Goal: Task Accomplishment & Management: Manage account settings

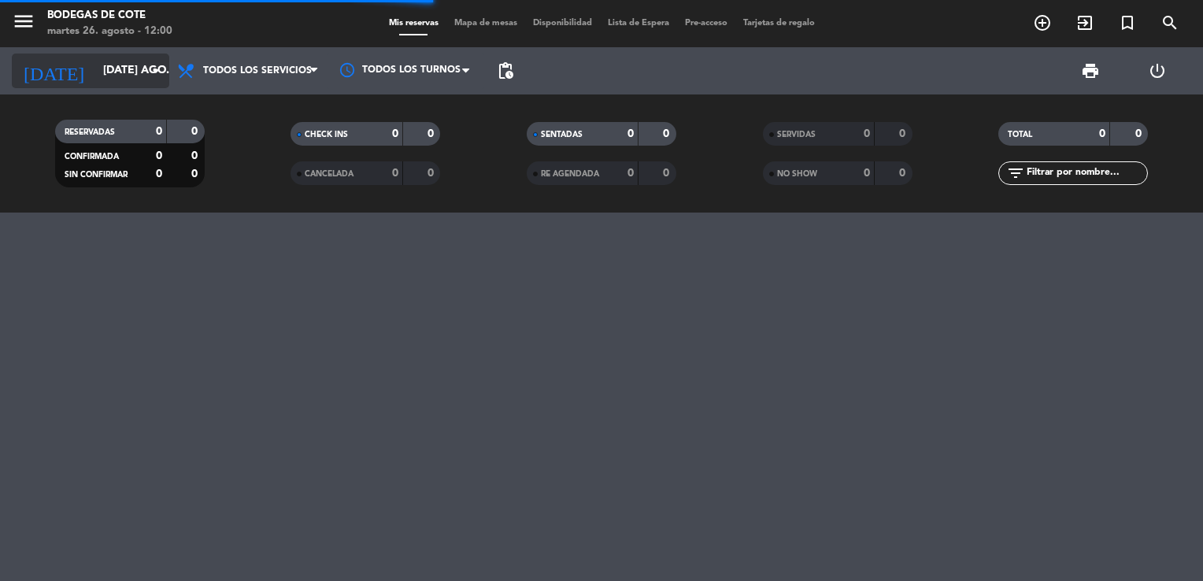
click at [161, 70] on icon "arrow_drop_down" at bounding box center [155, 70] width 19 height 19
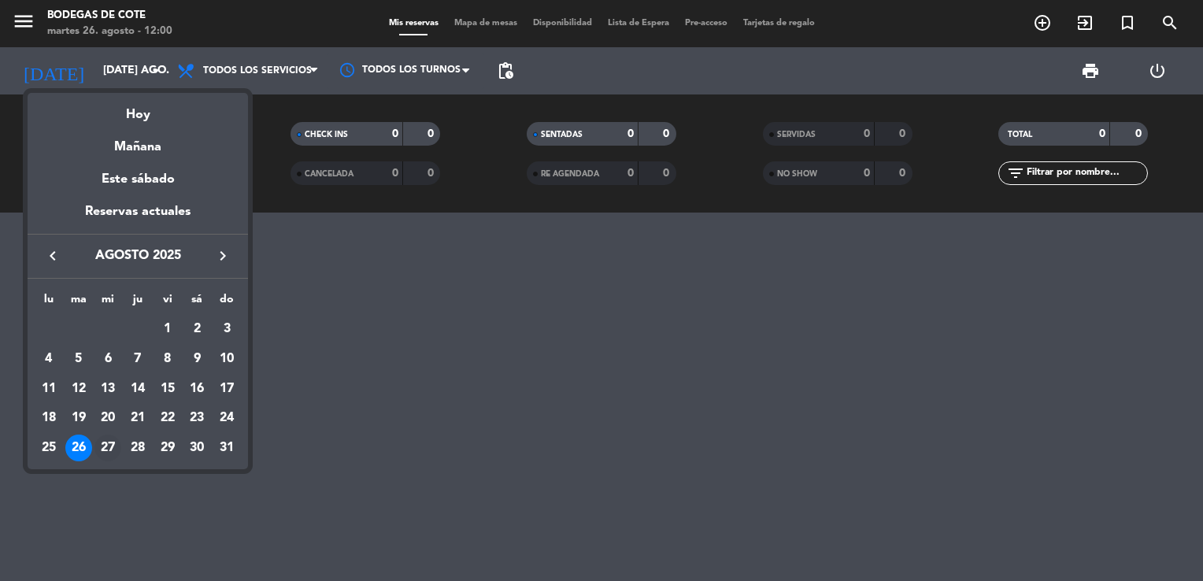
click at [104, 447] on div "27" at bounding box center [107, 448] width 27 height 27
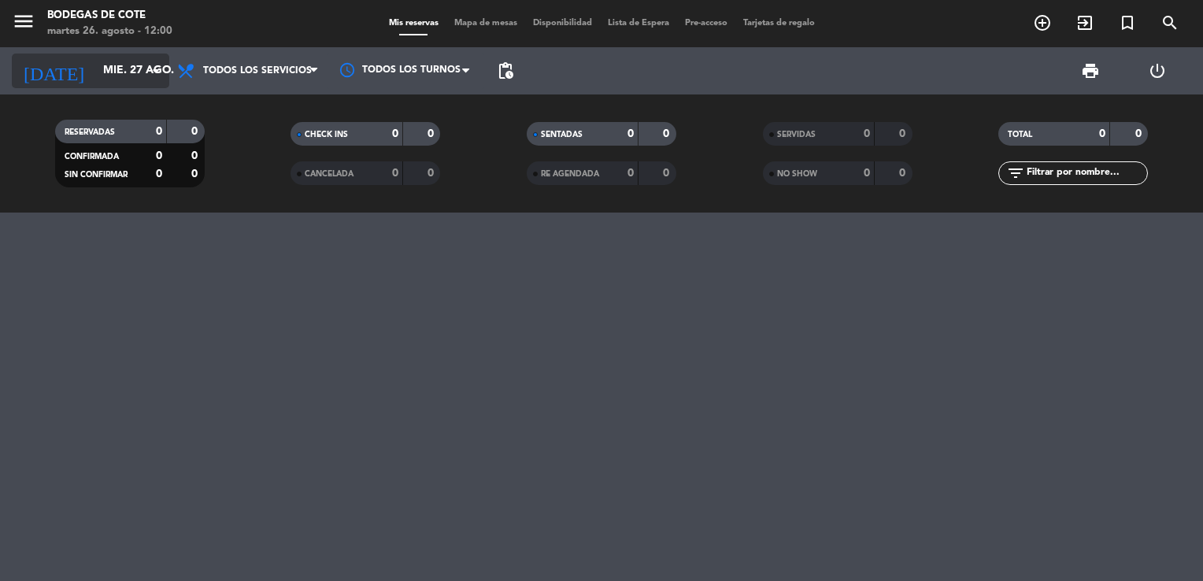
click at [142, 63] on input "mié. 27 ago." at bounding box center [170, 71] width 150 height 28
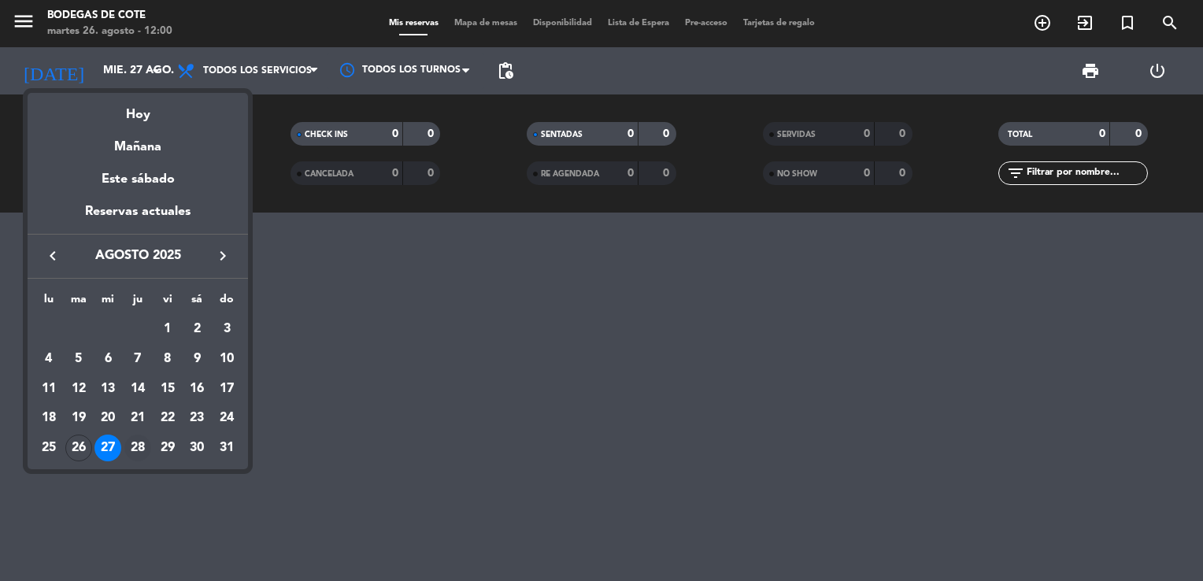
click at [142, 444] on div "28" at bounding box center [137, 448] width 27 height 27
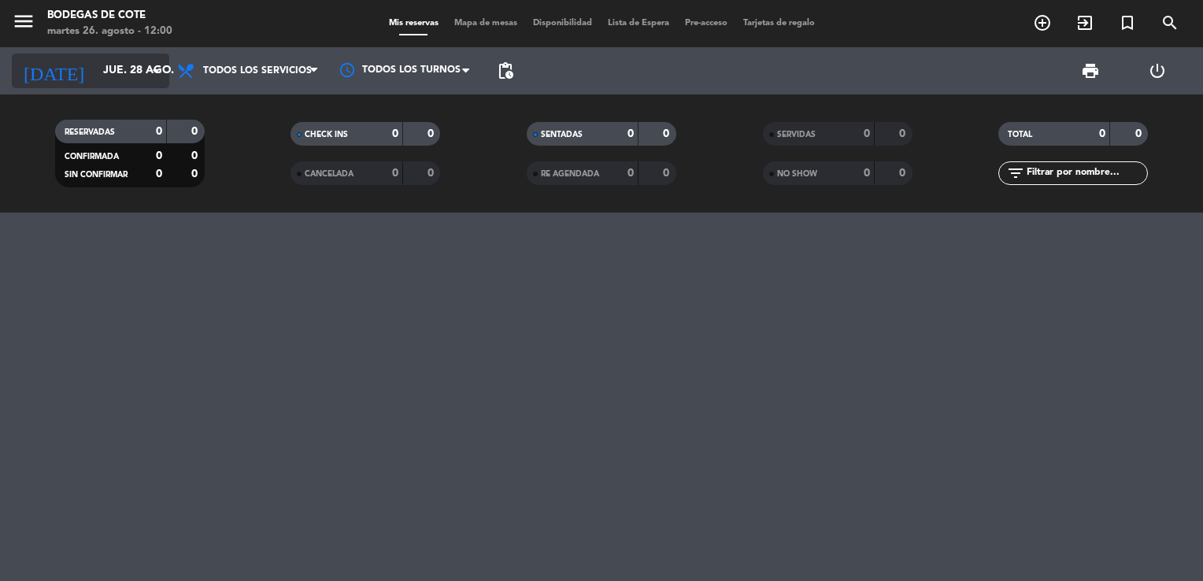
click at [154, 69] on icon "arrow_drop_down" at bounding box center [155, 70] width 19 height 19
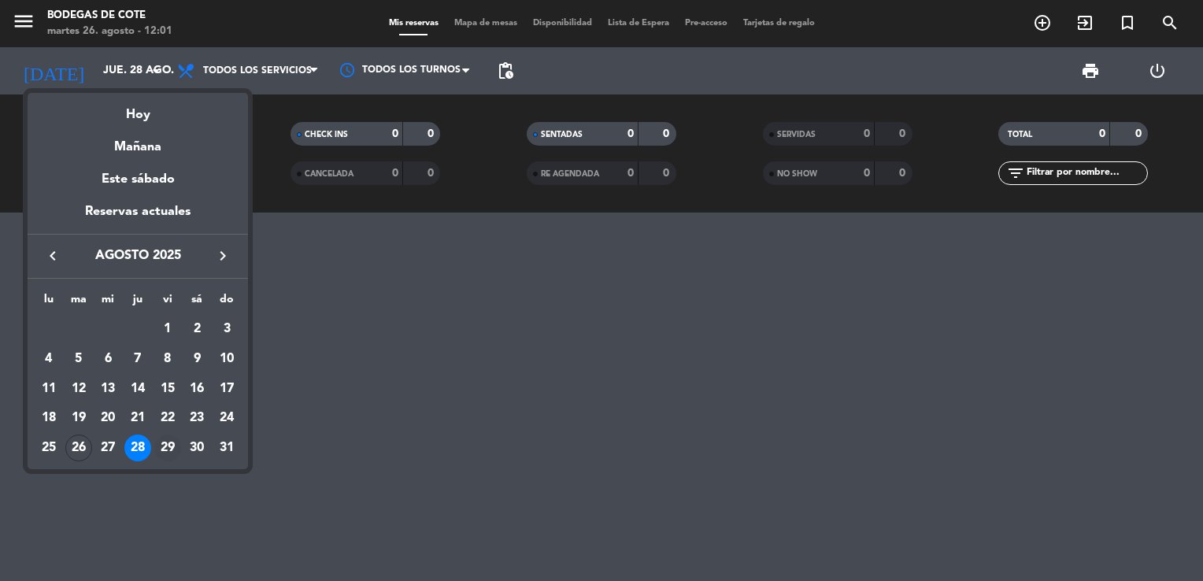
click at [176, 447] on div "29" at bounding box center [167, 448] width 27 height 27
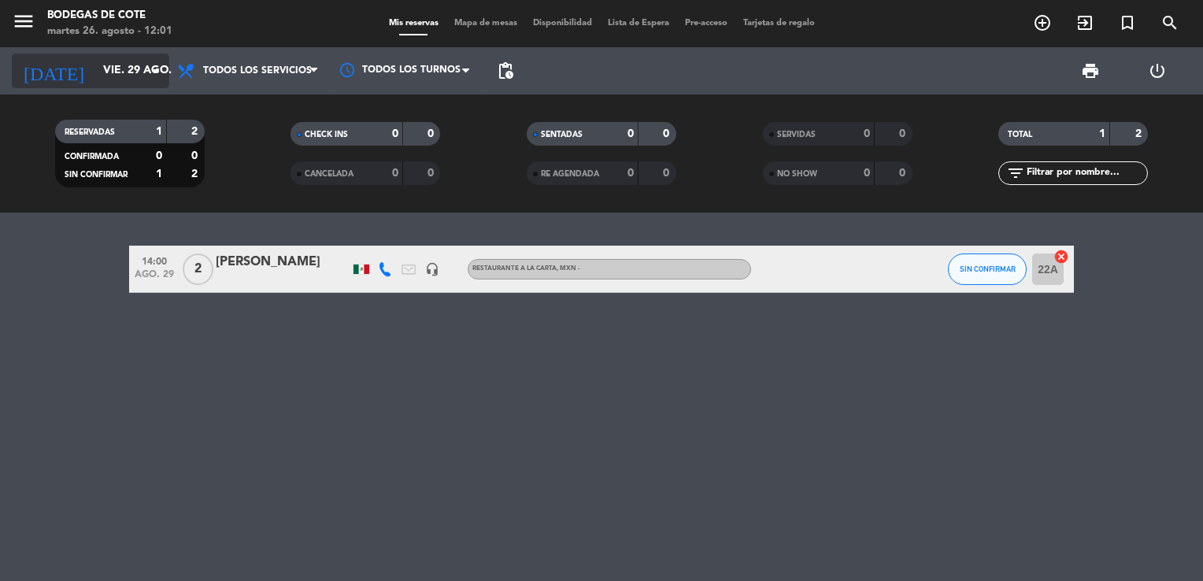
click at [139, 74] on input "vie. 29 ago." at bounding box center [170, 71] width 150 height 28
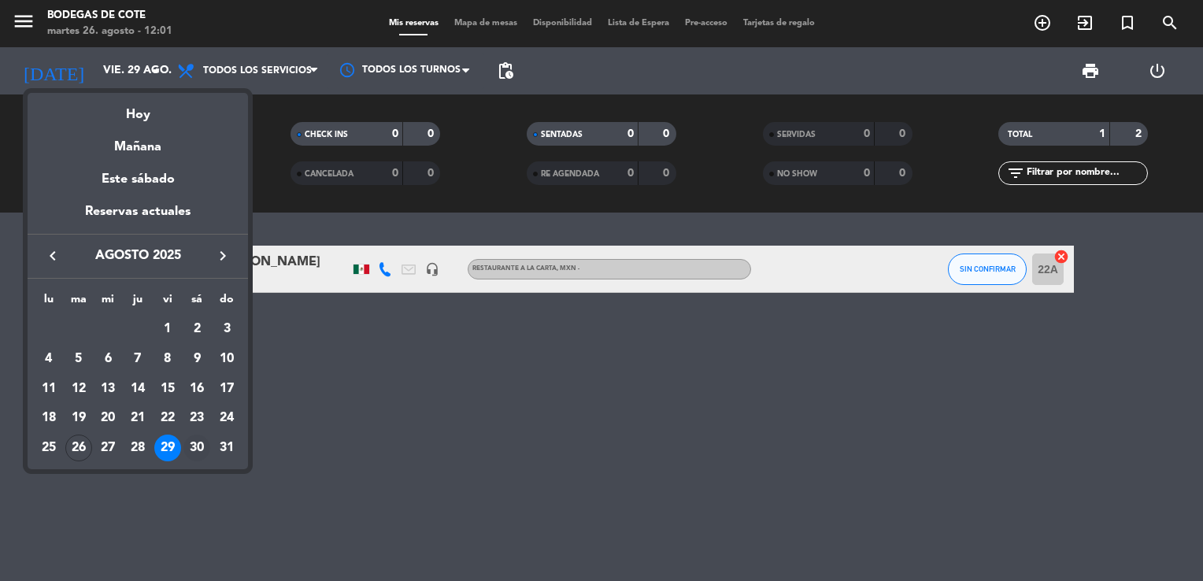
click at [187, 439] on div "30" at bounding box center [196, 448] width 27 height 27
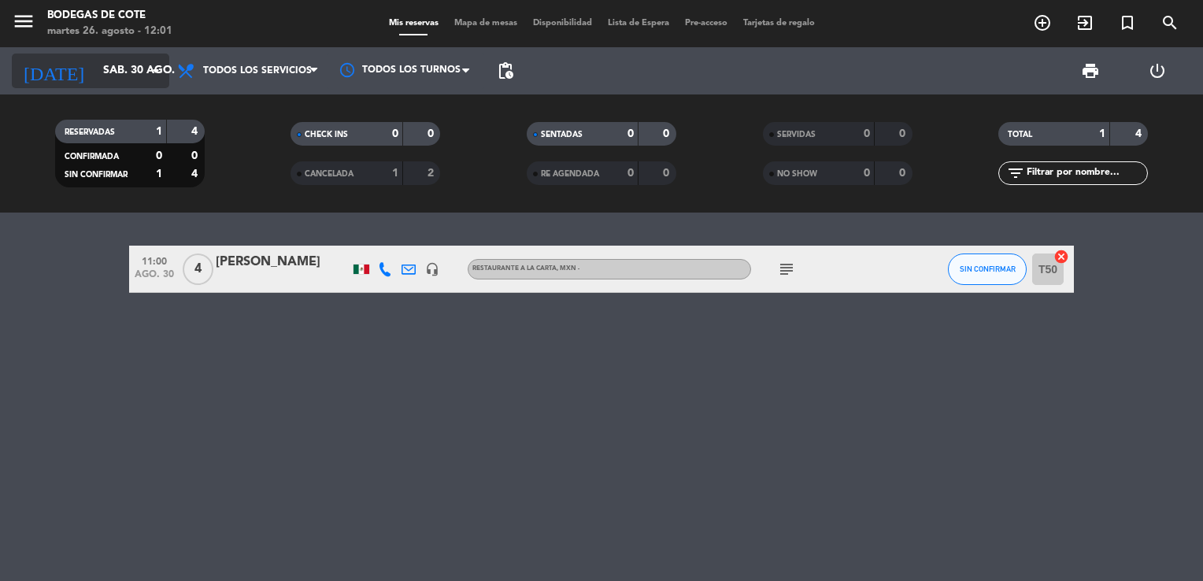
click at [112, 68] on input "sáb. 30 ago." at bounding box center [170, 71] width 150 height 28
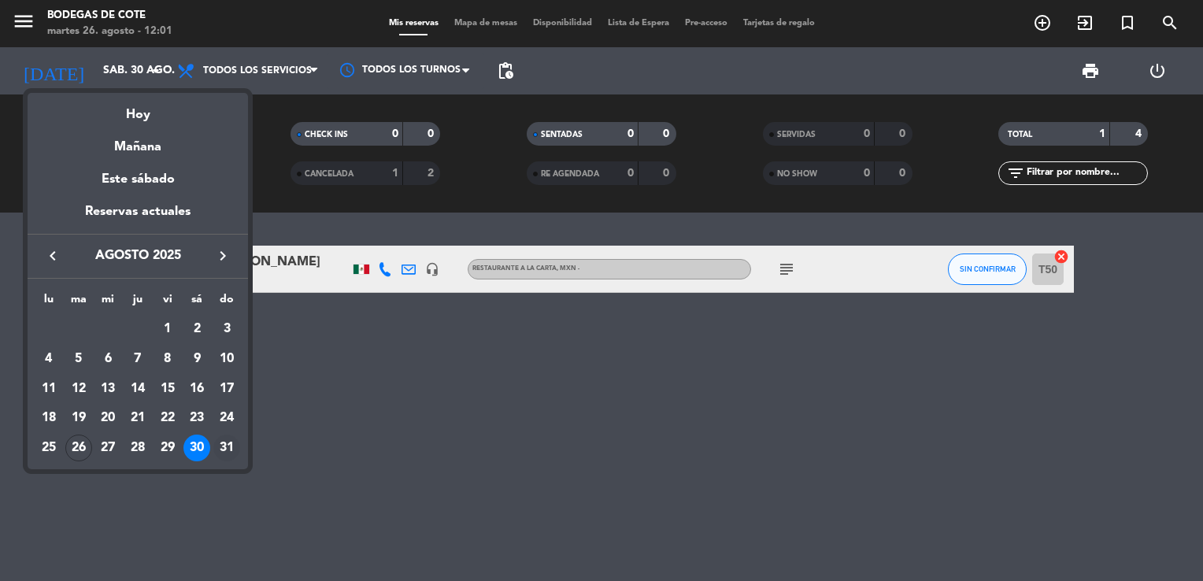
click at [229, 449] on div "31" at bounding box center [226, 448] width 27 height 27
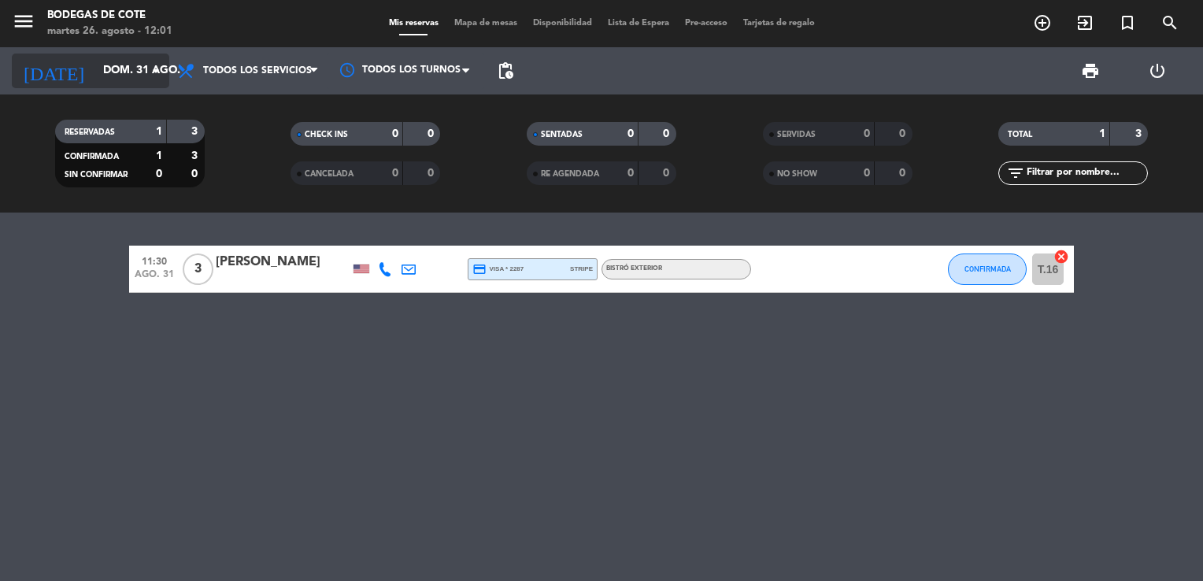
click at [117, 82] on input "dom. 31 ago." at bounding box center [170, 71] width 150 height 28
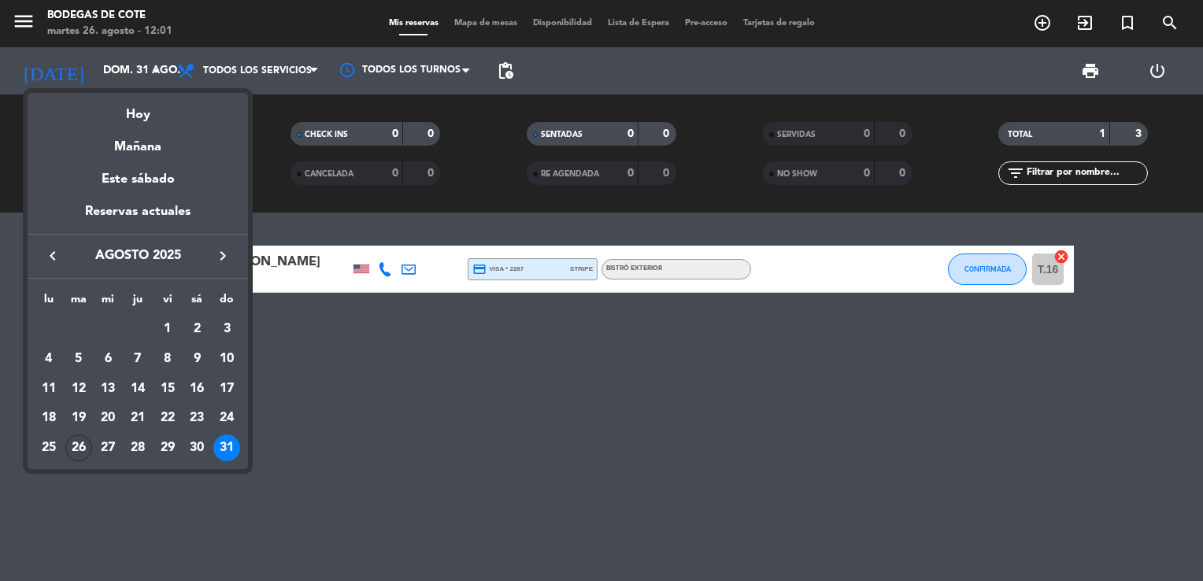
click at [80, 455] on div "26" at bounding box center [78, 448] width 27 height 27
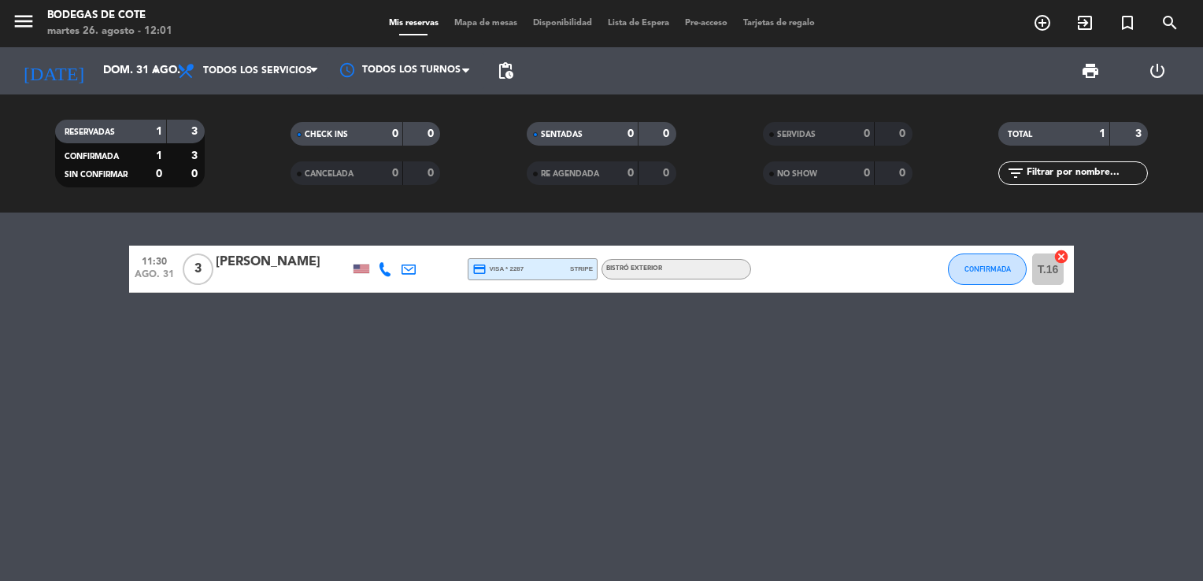
type input "[DATE] ago."
